Goal: Check status: Check status

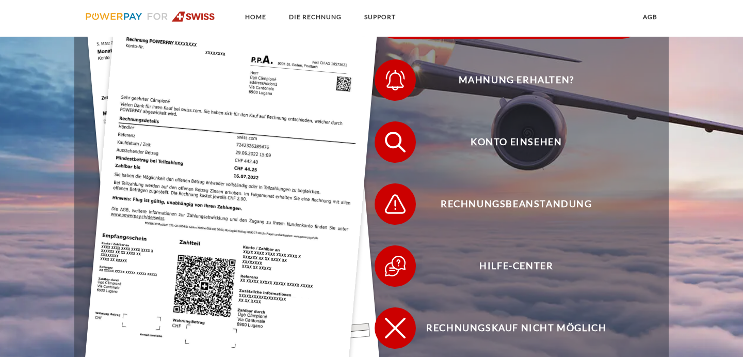
scroll to position [375, 0]
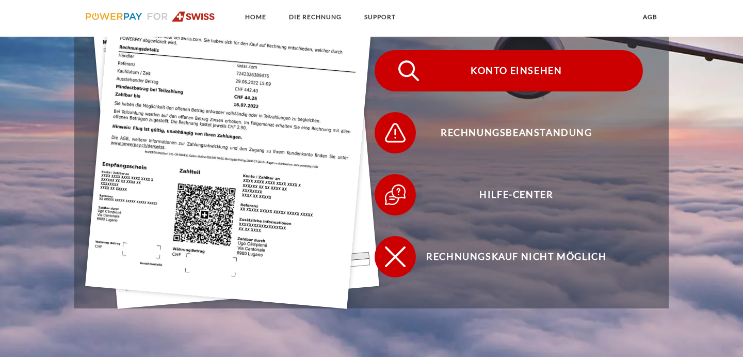
click at [544, 63] on span "Konto einsehen" at bounding box center [516, 70] width 253 height 41
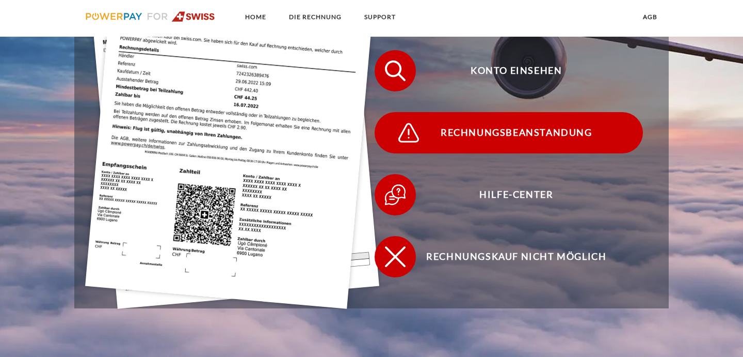
click at [488, 139] on span "Rechnungsbeanstandung" at bounding box center [516, 132] width 253 height 41
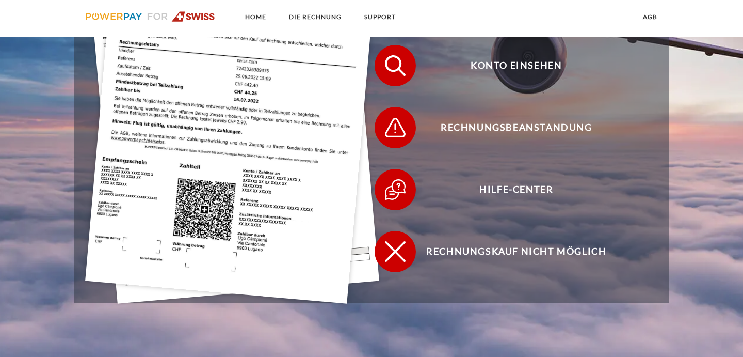
scroll to position [374, 0]
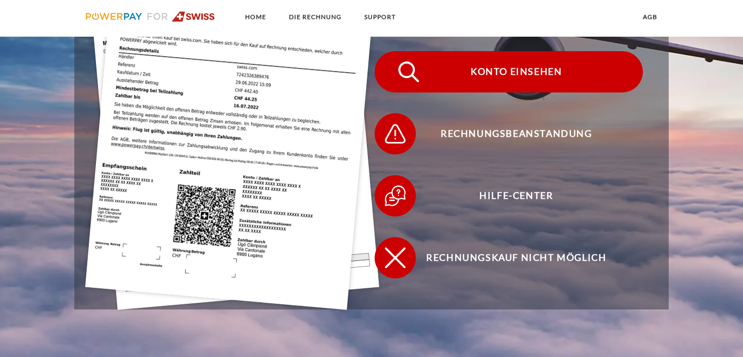
click at [524, 70] on span "Konto einsehen" at bounding box center [516, 71] width 253 height 41
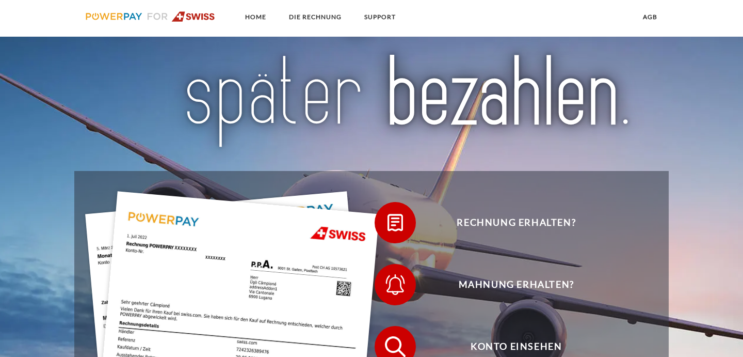
scroll to position [100, 0]
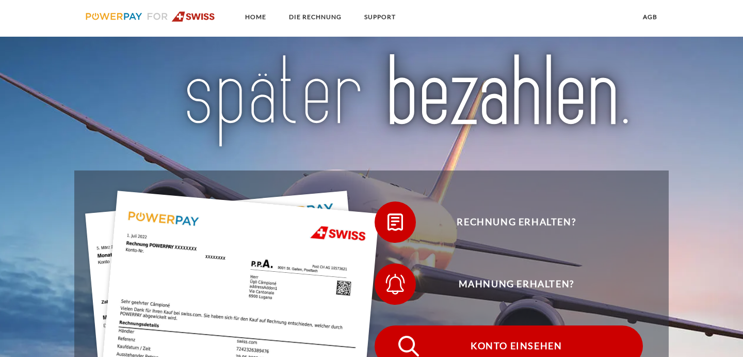
click at [482, 343] on span "Konto einsehen" at bounding box center [516, 345] width 253 height 41
